Goal: Entertainment & Leisure: Consume media (video, audio)

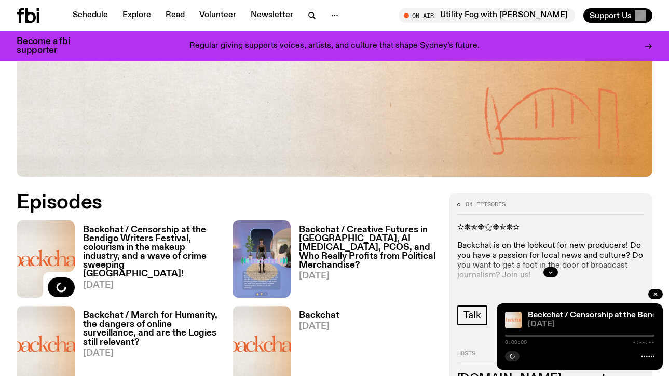
scroll to position [350, 0]
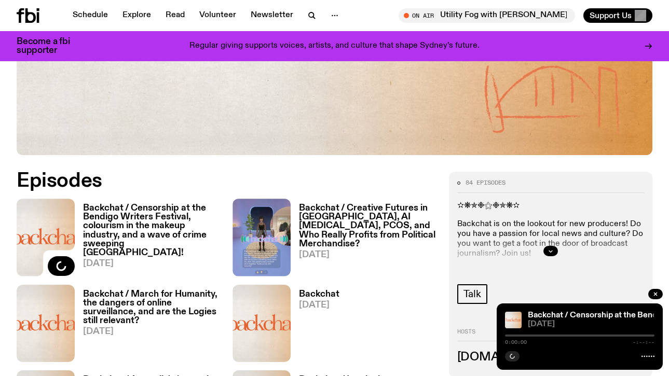
click at [319, 226] on h3 "Backchat / Creative Futures in [GEOGRAPHIC_DATA], AI [MEDICAL_DATA], PCOS, and …" at bounding box center [367, 226] width 137 height 44
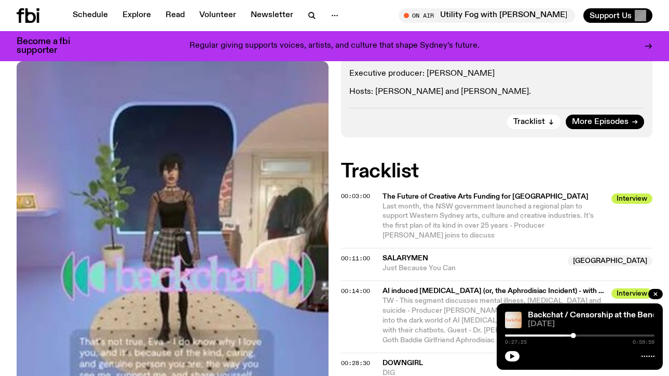
scroll to position [422, 0]
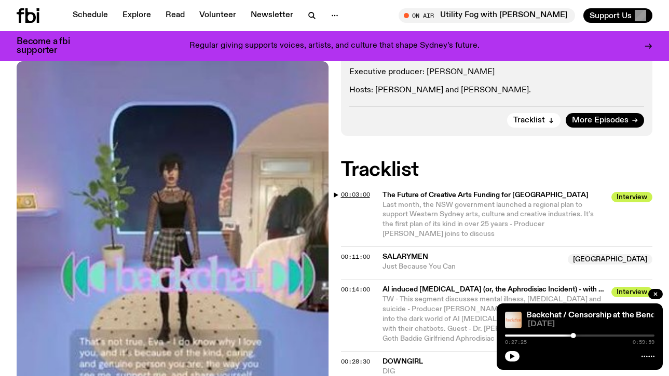
click at [358, 195] on span "00:03:00" at bounding box center [355, 195] width 29 height 8
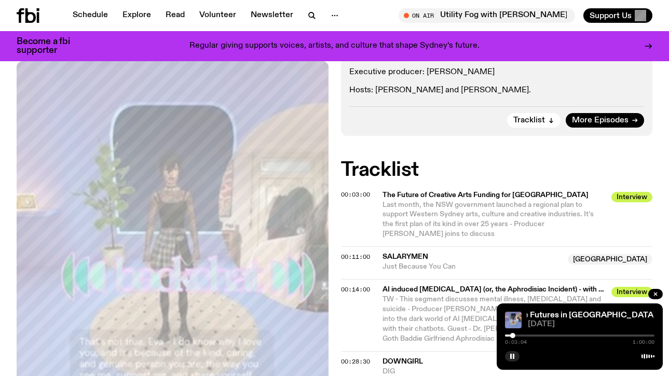
click at [510, 336] on div at bounding box center [512, 335] width 5 height 5
click at [508, 335] on div at bounding box center [510, 335] width 5 height 5
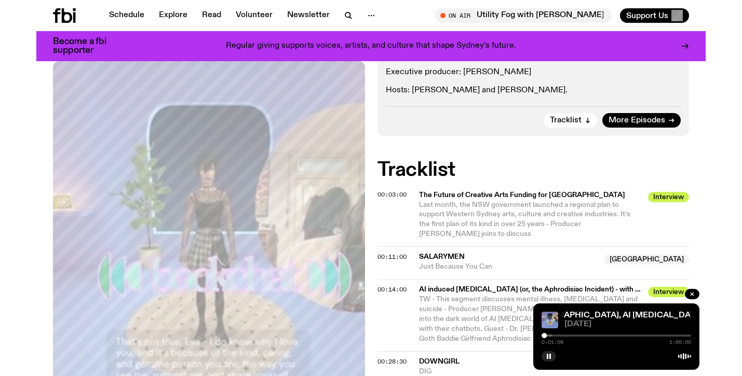
scroll to position [375, 0]
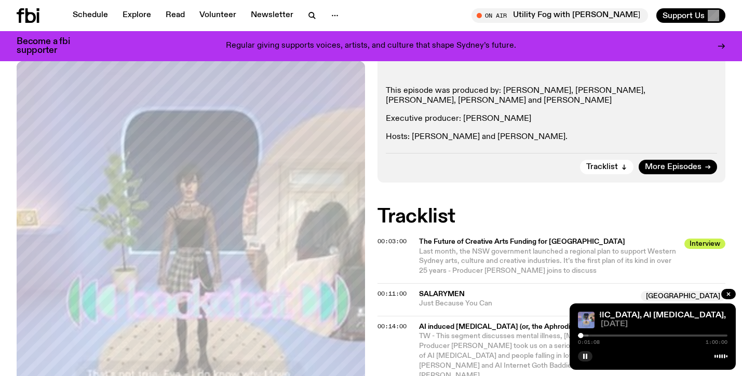
click at [585, 336] on div at bounding box center [514, 336] width 150 height 2
click at [583, 336] on div at bounding box center [584, 335] width 5 height 5
click at [583, 358] on rect "button" at bounding box center [584, 356] width 2 height 5
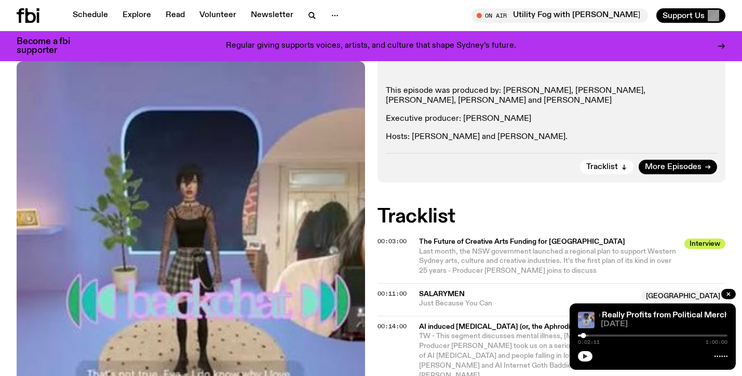
click at [588, 358] on button "button" at bounding box center [585, 356] width 15 height 10
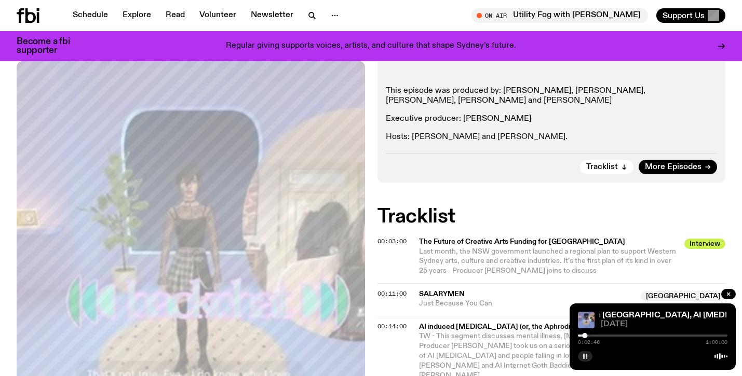
click at [588, 358] on button "button" at bounding box center [585, 356] width 15 height 10
